Goal: Communication & Community: Connect with others

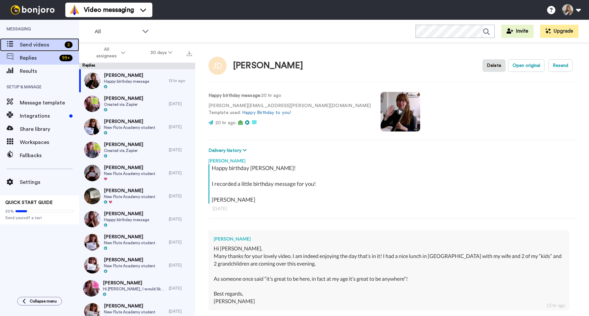
click at [45, 43] on span "Send videos" at bounding box center [41, 45] width 42 height 8
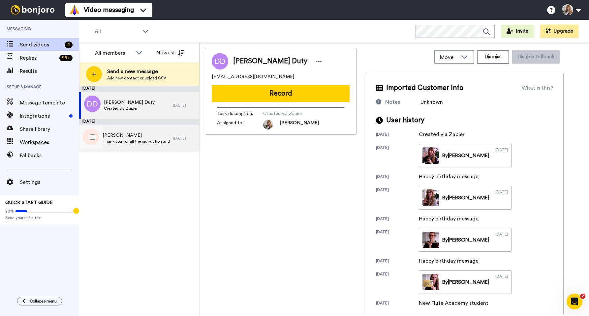
click at [132, 137] on span "Gregorio Gutiérrez" at bounding box center [136, 135] width 67 height 7
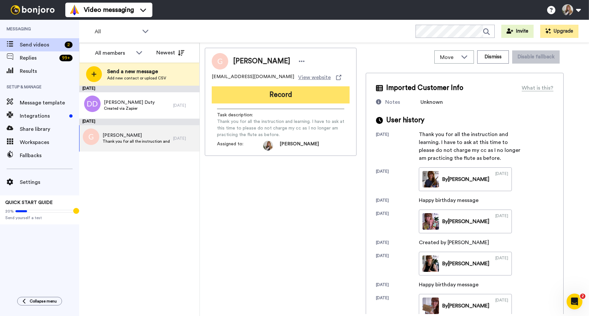
click at [268, 94] on button "Record" at bounding box center [281, 94] width 138 height 17
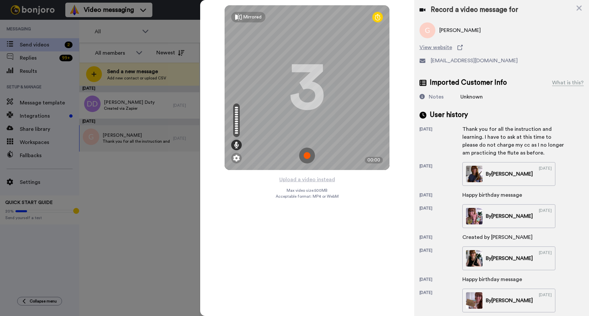
click at [306, 155] on img at bounding box center [307, 156] width 16 height 16
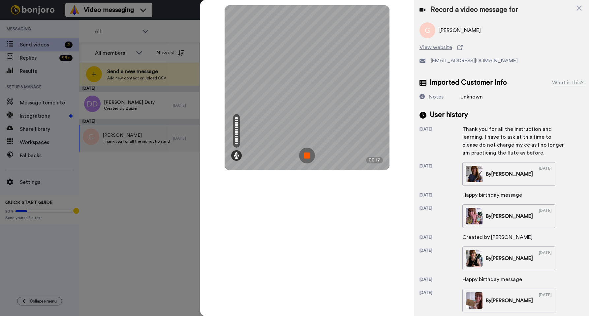
click at [306, 155] on img at bounding box center [307, 156] width 16 height 16
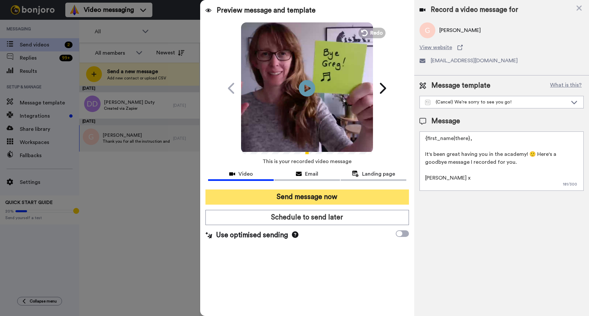
click at [313, 196] on button "Send message now" at bounding box center [307, 197] width 203 height 15
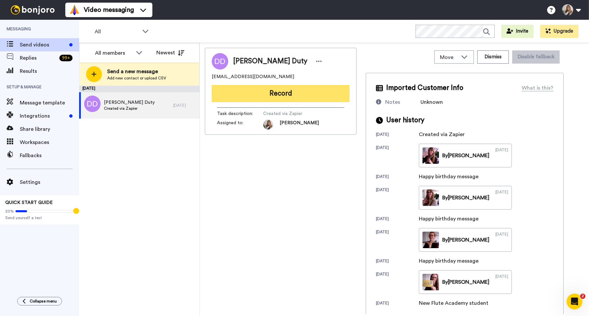
click at [281, 97] on button "Record" at bounding box center [281, 93] width 138 height 17
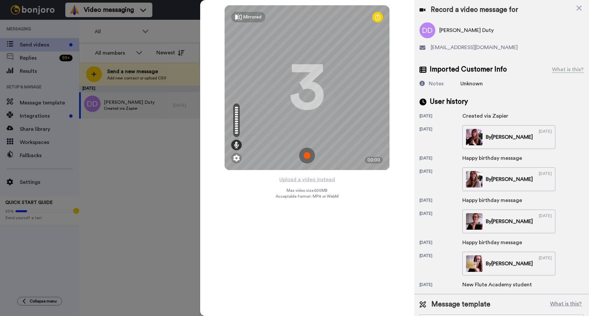
click at [311, 158] on img at bounding box center [307, 156] width 16 height 16
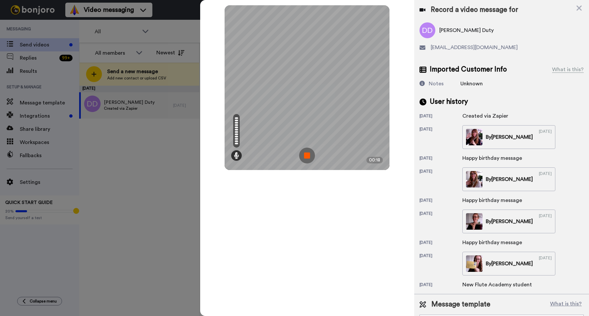
click at [314, 158] on img at bounding box center [307, 156] width 16 height 16
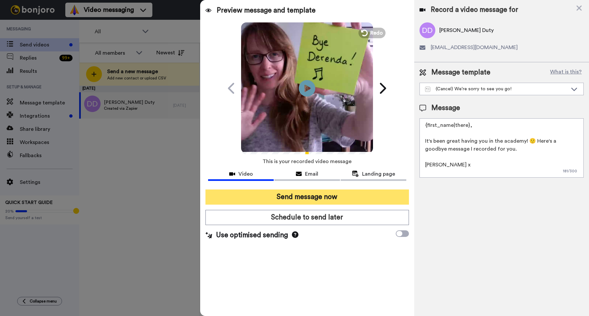
click at [347, 196] on button "Send message now" at bounding box center [307, 197] width 203 height 15
